Goal: Information Seeking & Learning: Learn about a topic

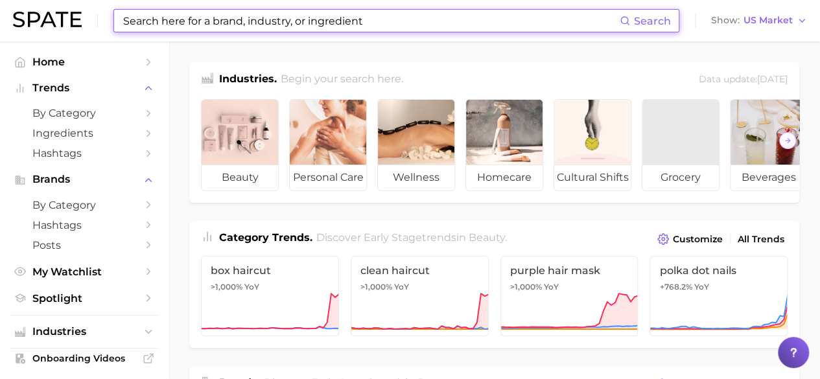
click at [298, 21] on input at bounding box center [371, 21] width 498 height 22
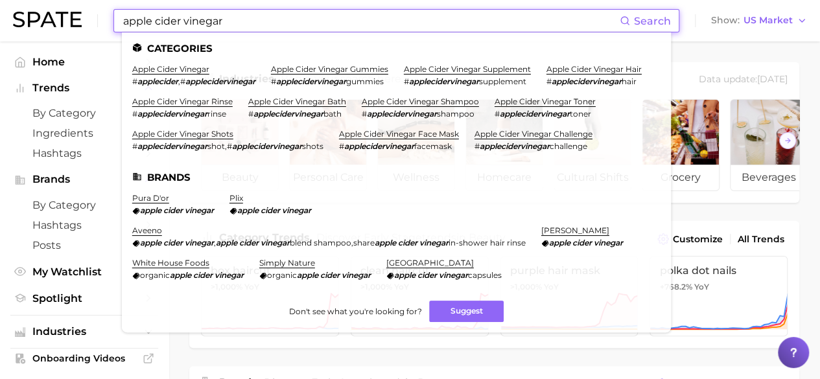
type input "apple cider vinegar"
click at [184, 67] on link "apple cider vinegar" at bounding box center [170, 69] width 77 height 10
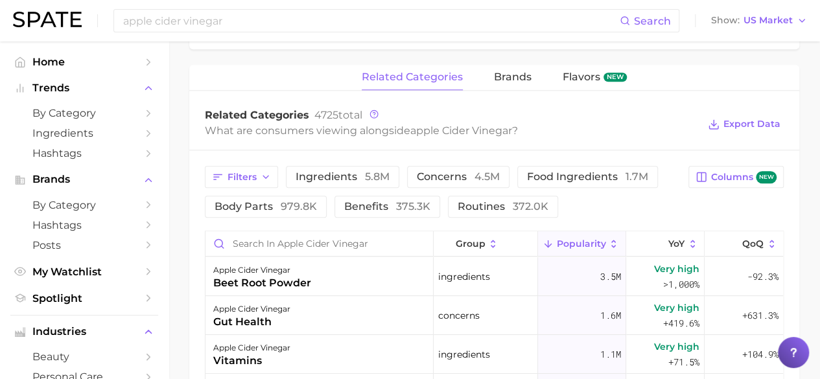
scroll to position [608, 0]
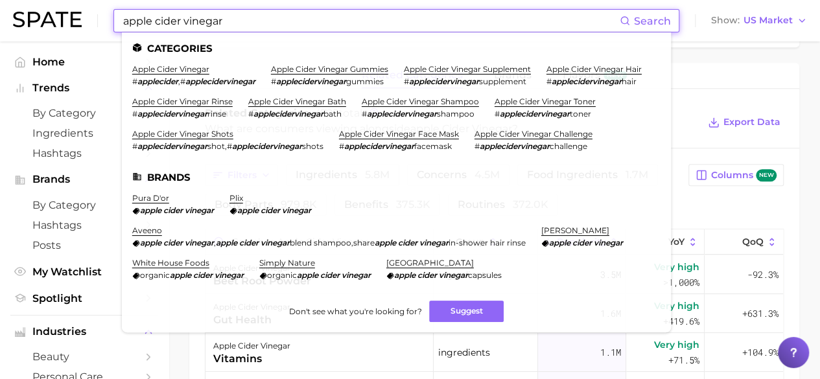
click at [277, 28] on input "apple cider vinegar" at bounding box center [371, 21] width 498 height 22
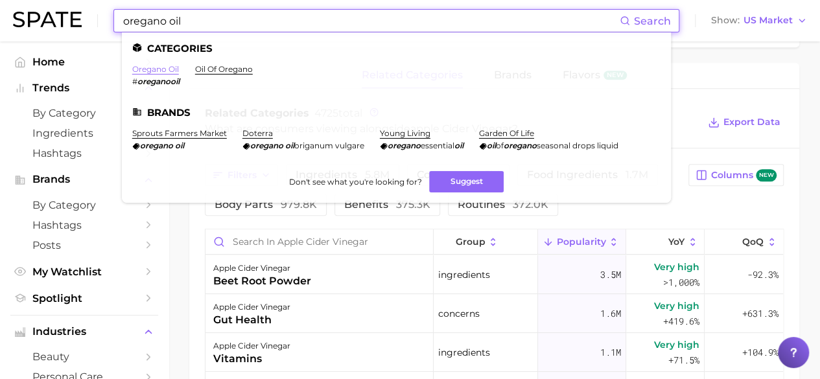
type input "oregano oil"
click at [147, 72] on link "oregano oil" at bounding box center [155, 69] width 47 height 10
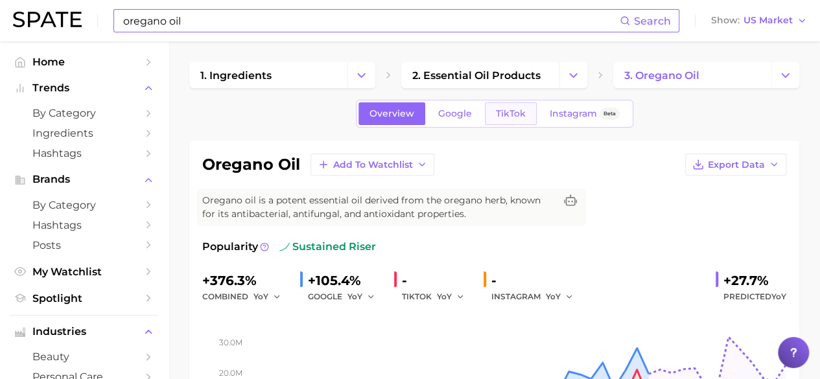
click at [523, 114] on span "TikTok" at bounding box center [511, 113] width 30 height 11
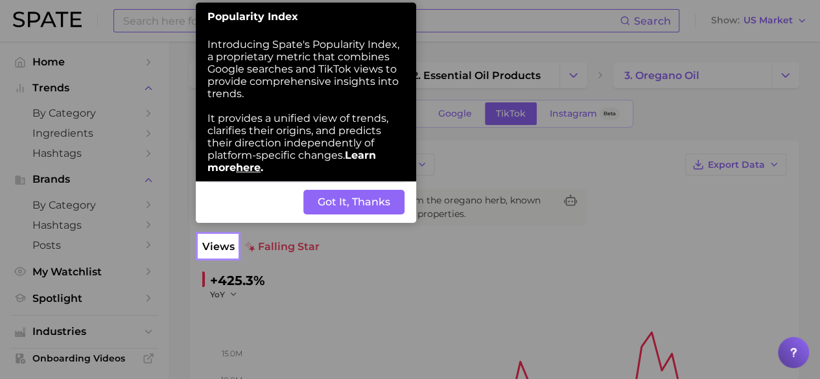
click at [377, 201] on button "Got It, Thanks" at bounding box center [354, 202] width 101 height 25
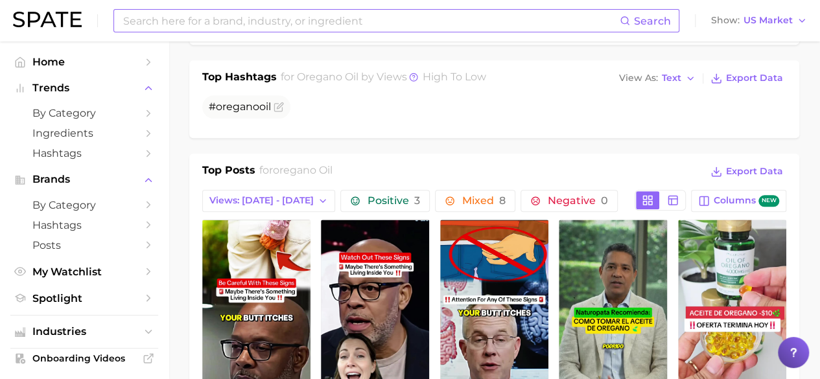
scroll to position [504, 0]
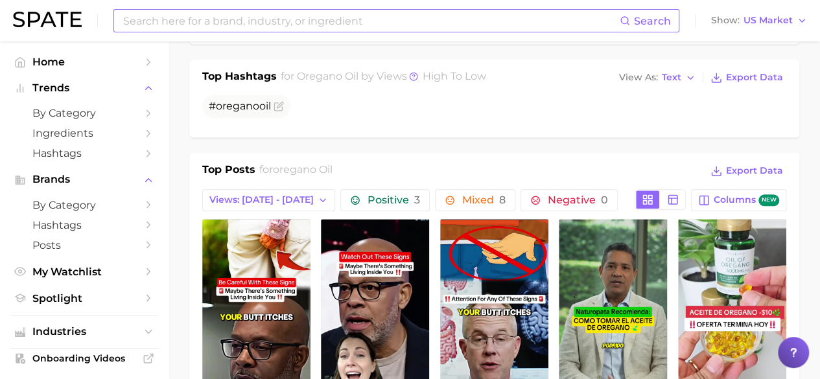
click at [436, 32] on div "Search" at bounding box center [397, 20] width 566 height 23
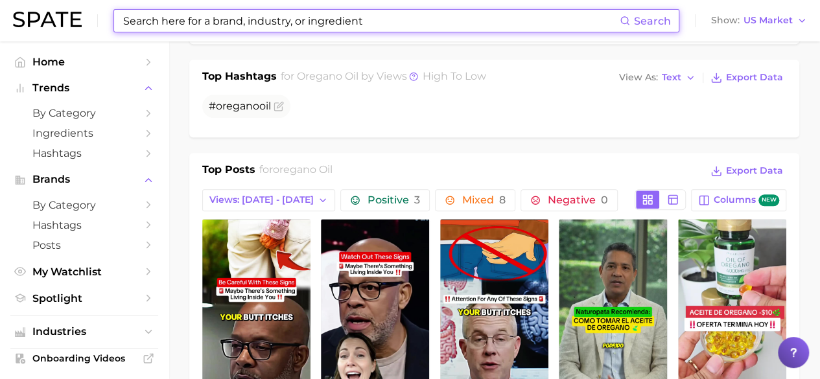
click at [428, 24] on input at bounding box center [371, 21] width 498 height 22
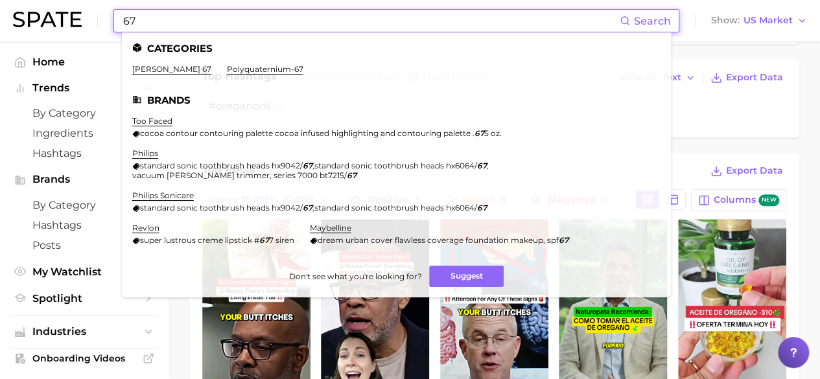
type input "6"
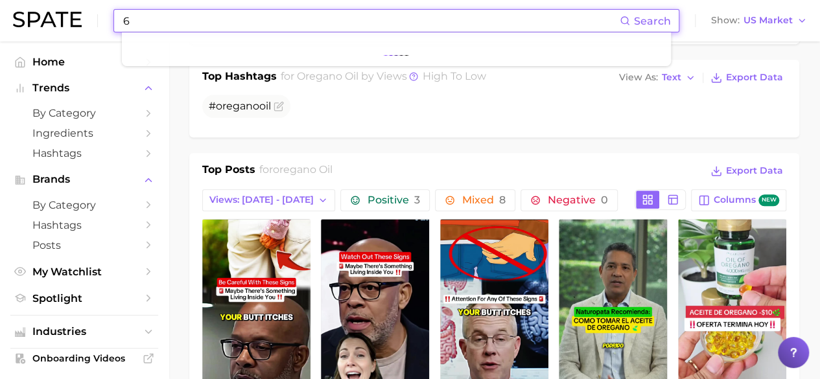
type input "6"
click at [572, 125] on div "Top Hashtags for oregano oil by Views high to low View As Text Export Data # or…" at bounding box center [494, 99] width 610 height 78
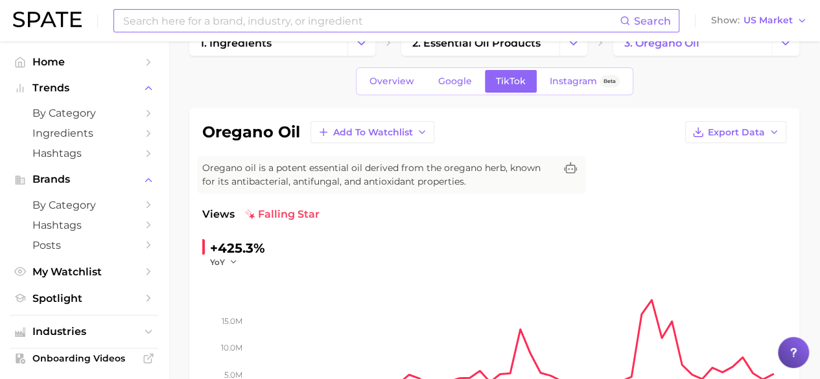
scroll to position [0, 0]
